Goal: Find specific page/section: Find specific page/section

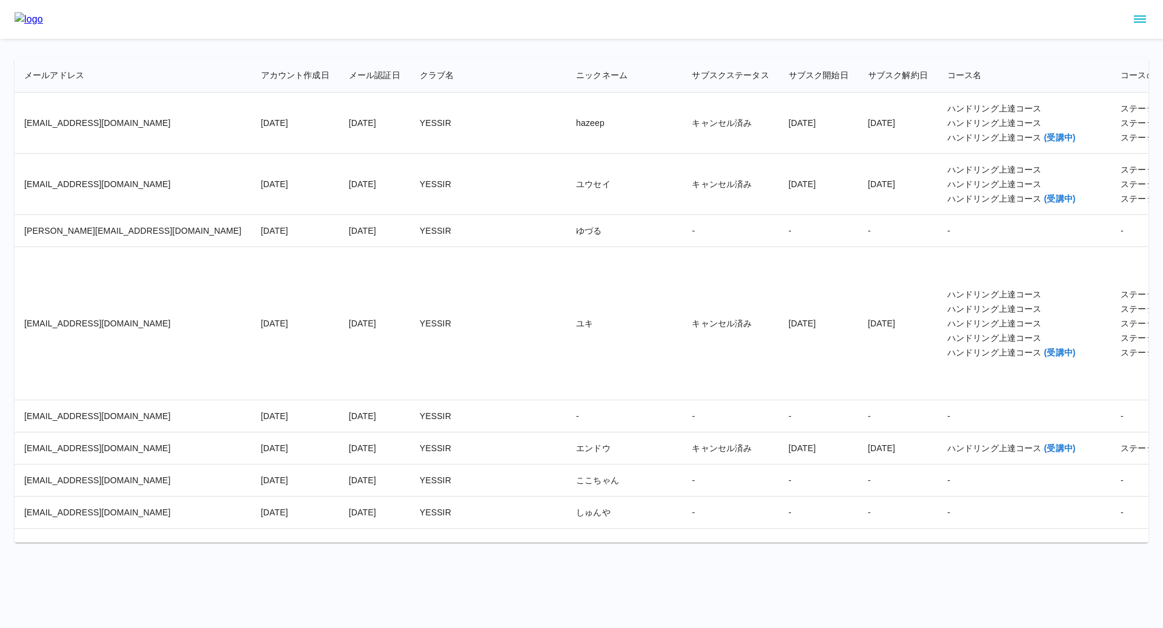
scroll to position [20559, 0]
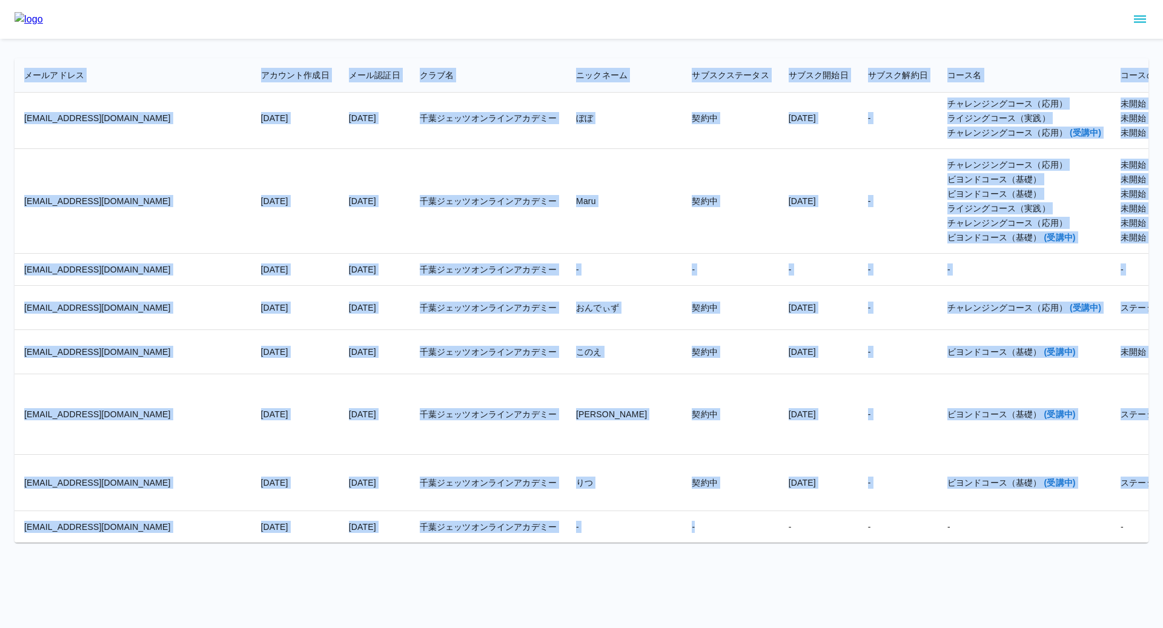
drag, startPoint x: 24, startPoint y: 74, endPoint x: 610, endPoint y: 524, distance: 739.4
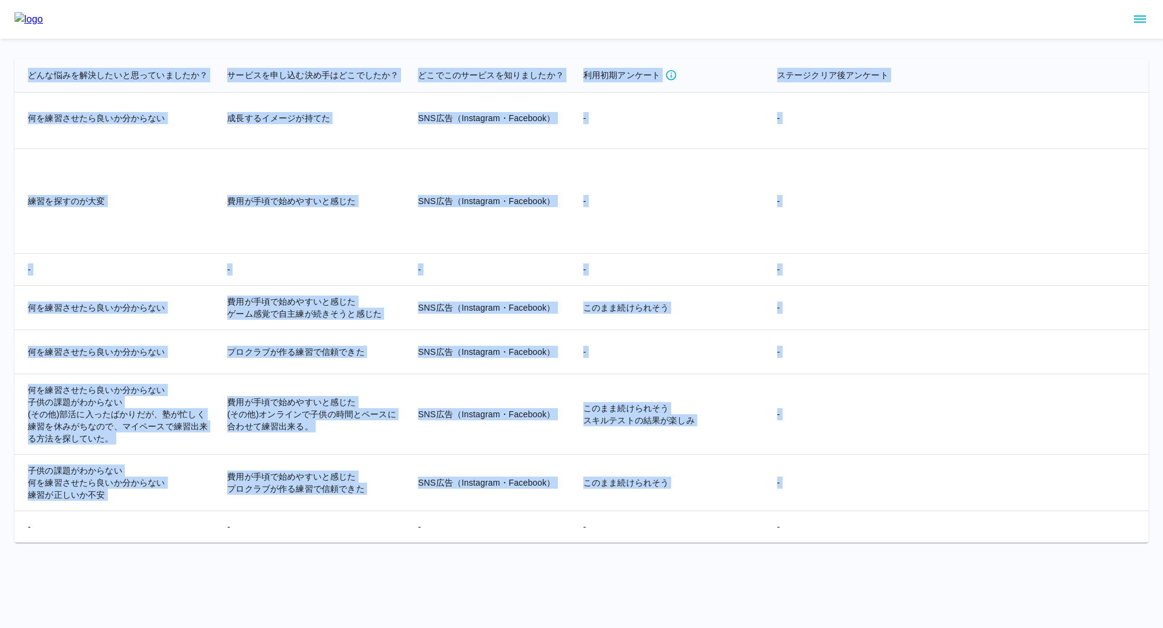
scroll to position [20559, 2916]
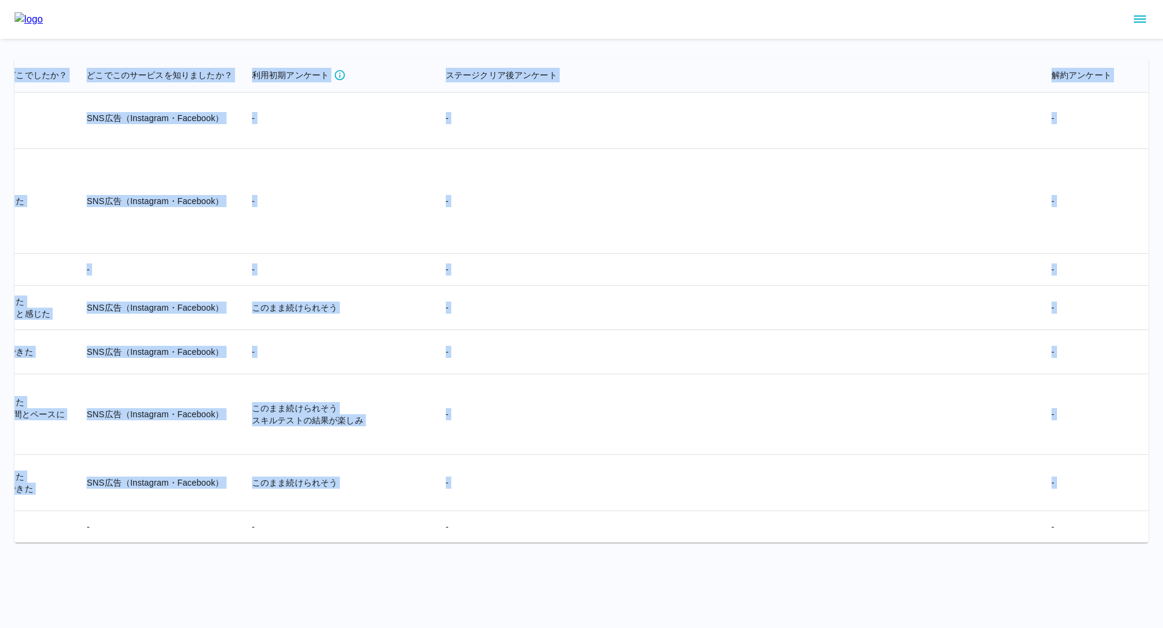
click at [1042, 531] on td "-" at bounding box center [1163, 527] width 242 height 32
copy table "メールアドレス アカウント作成日 メール認証日 クラブ名 ニックネーム サブスクステータス サブスク開始日 サブスク解約日 コース名 コースの進捗状況 性別 …"
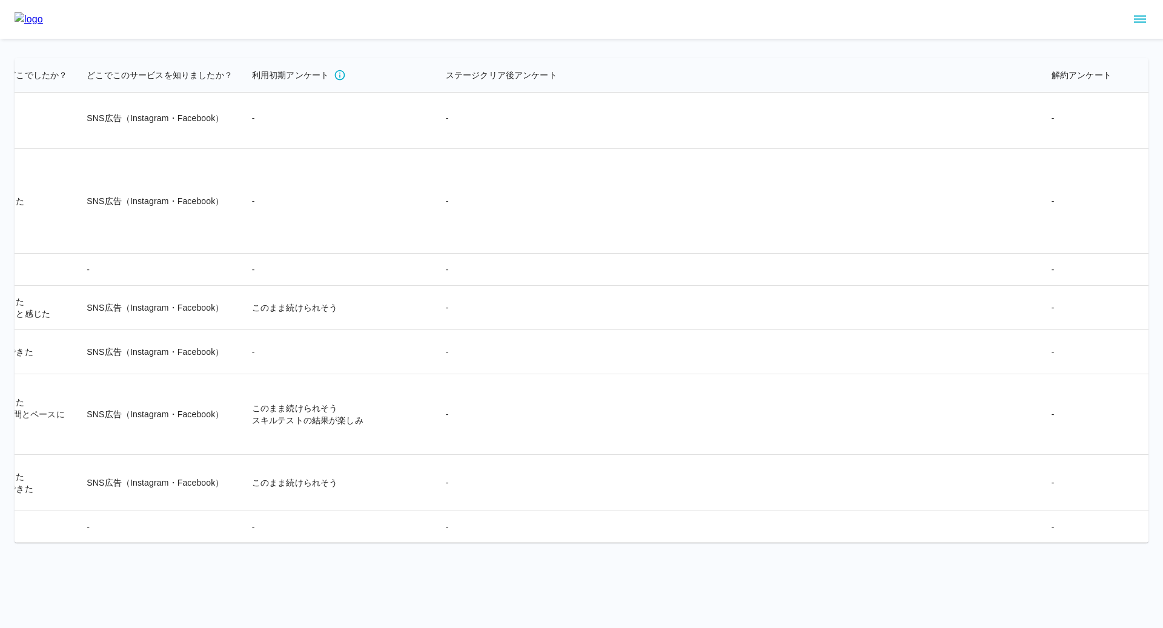
click at [394, 33] on div at bounding box center [581, 19] width 1163 height 39
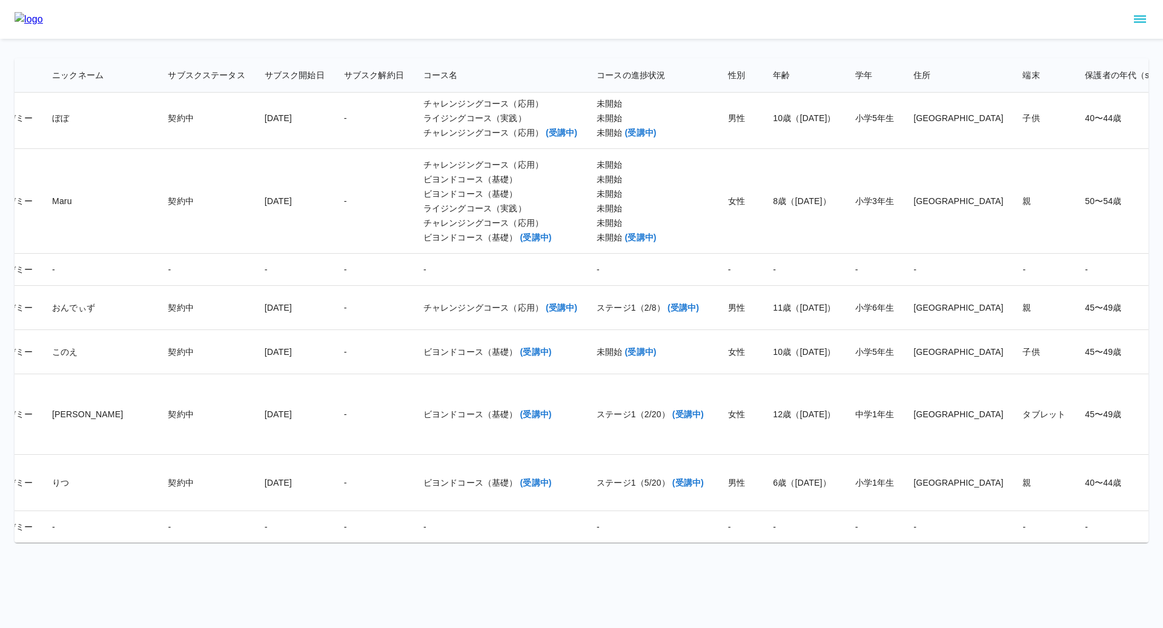
scroll to position [20559, 0]
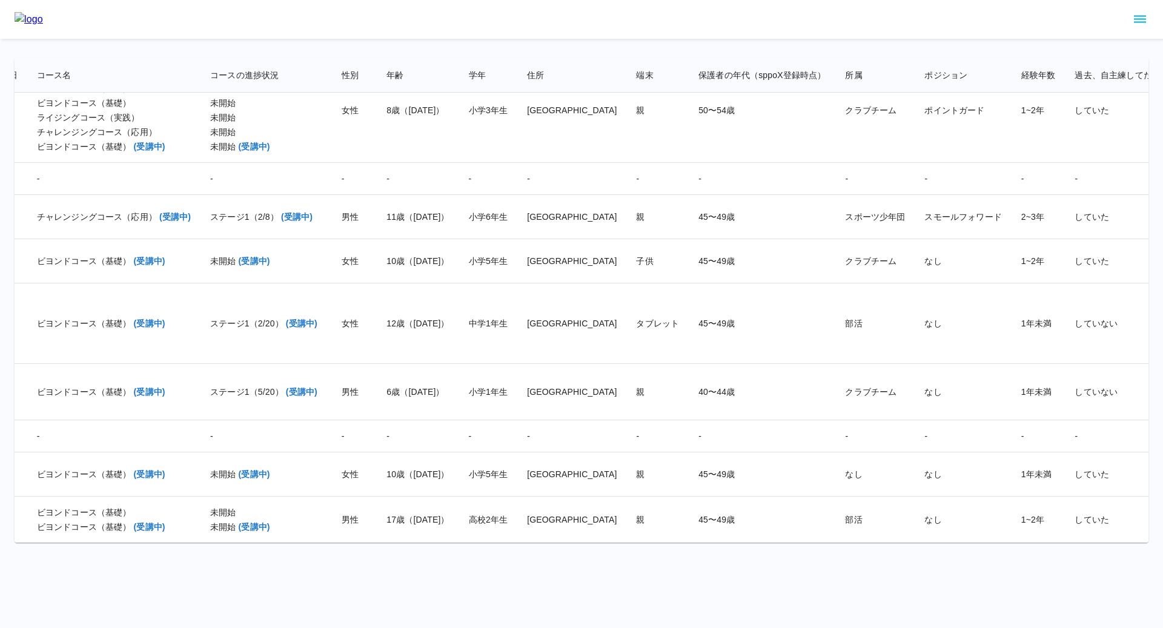
scroll to position [20659, 0]
